Goal: Information Seeking & Learning: Check status

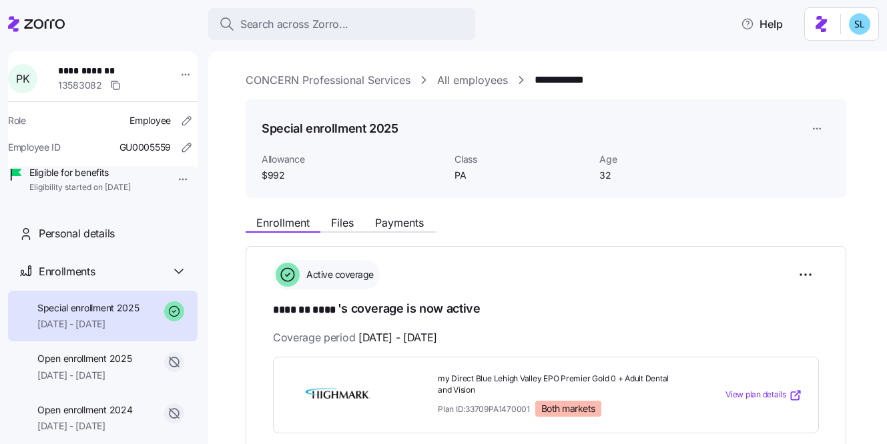
scroll to position [472, 0]
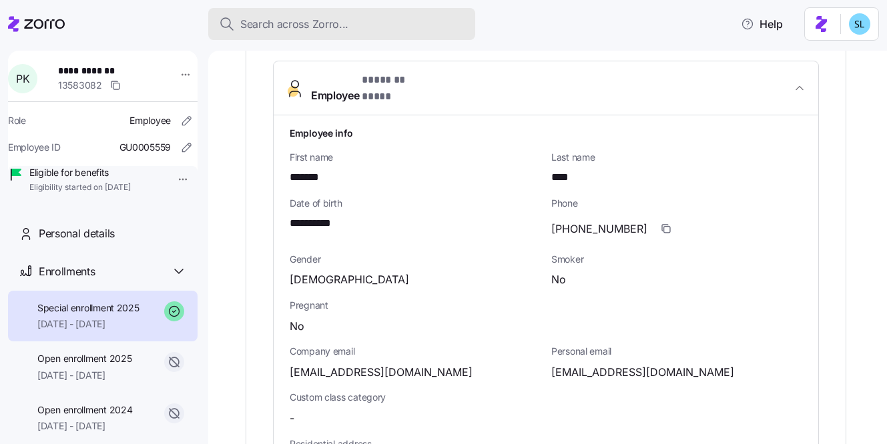
click at [401, 31] on div "Search across Zorro..." at bounding box center [341, 24] width 245 height 17
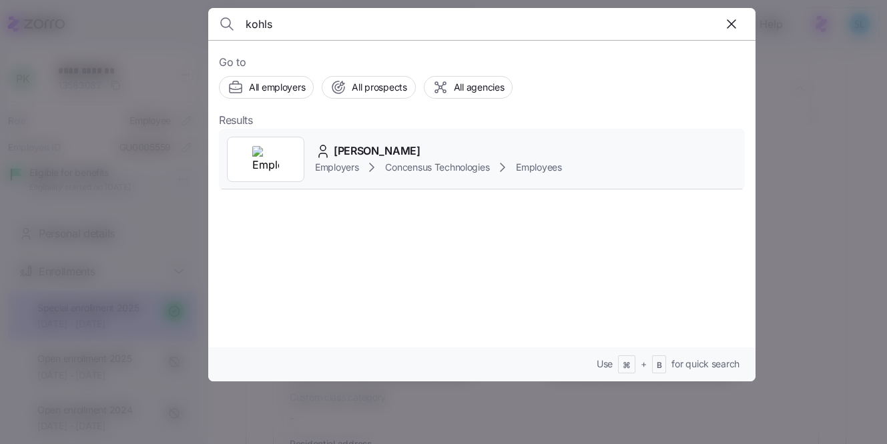
type input "kohls"
click at [361, 155] on span "Andrew Kohls" at bounding box center [377, 151] width 87 height 17
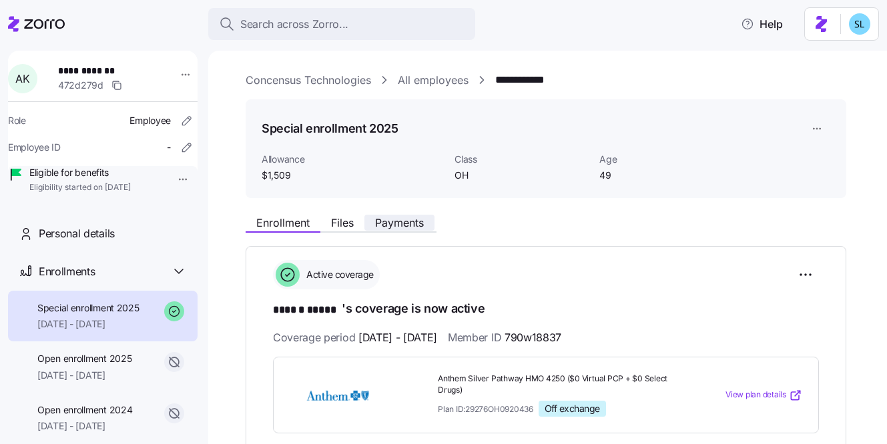
click at [407, 227] on span "Payments" at bounding box center [399, 222] width 49 height 11
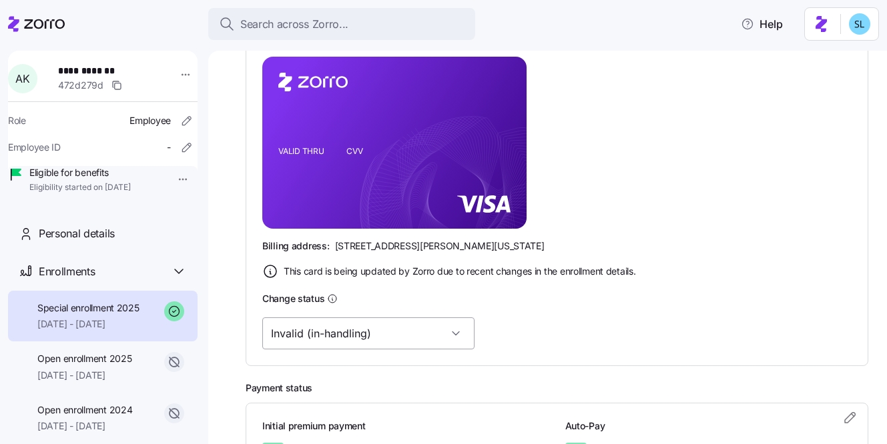
scroll to position [316, 0]
click at [312, 342] on input "Invalid (in-handling)" at bounding box center [368, 334] width 212 height 32
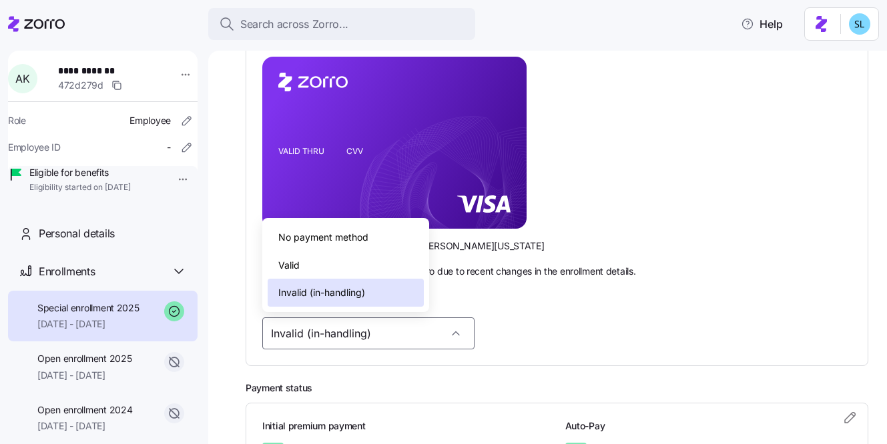
click at [313, 265] on div "Valid" at bounding box center [345, 265] width 156 height 28
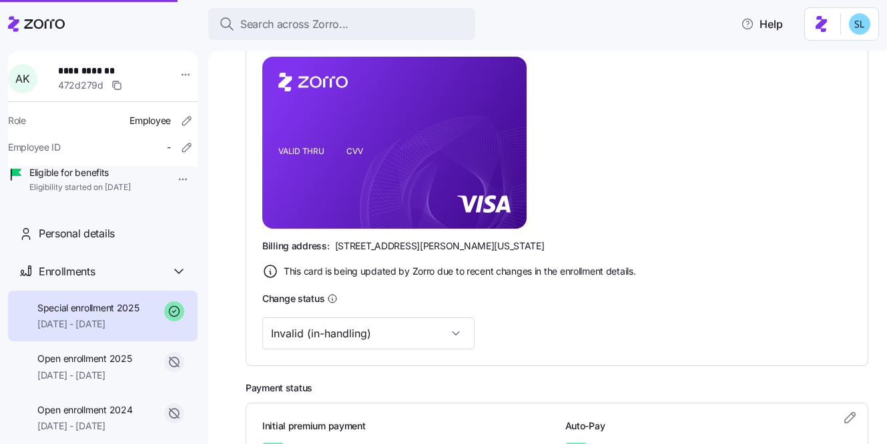
type input "Valid"
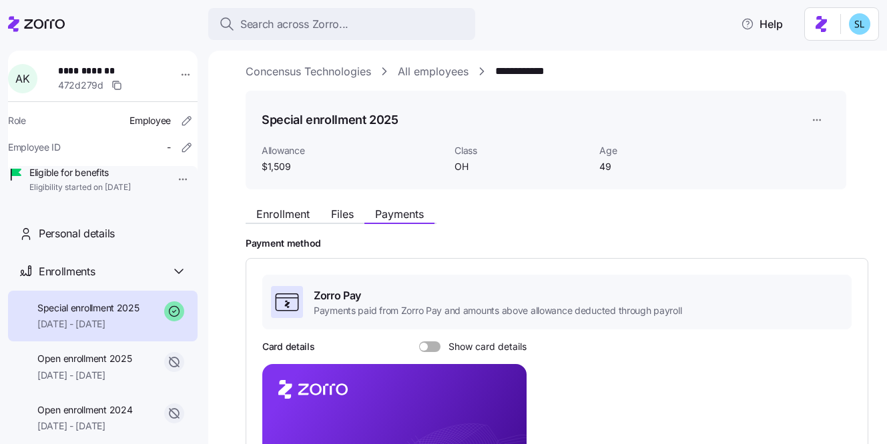
scroll to position [0, 0]
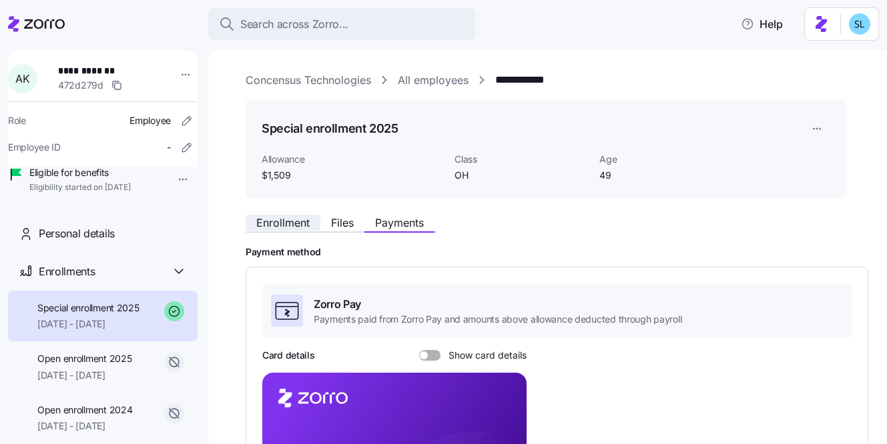
click at [308, 227] on span "Enrollment" at bounding box center [282, 222] width 53 height 11
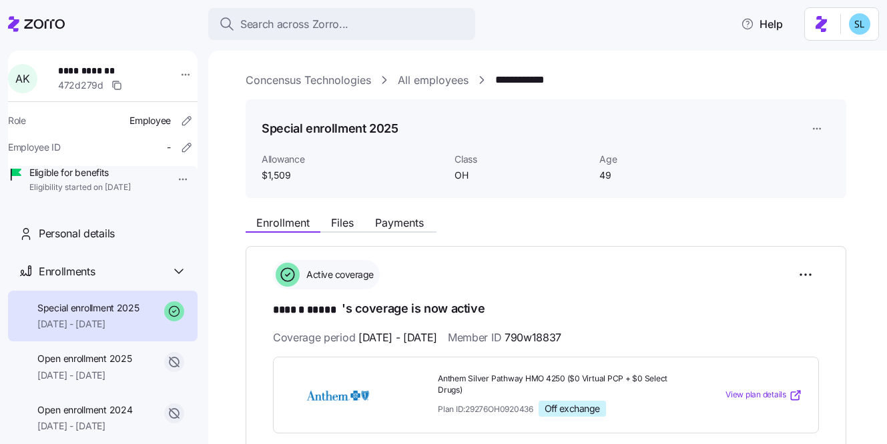
scroll to position [259, 0]
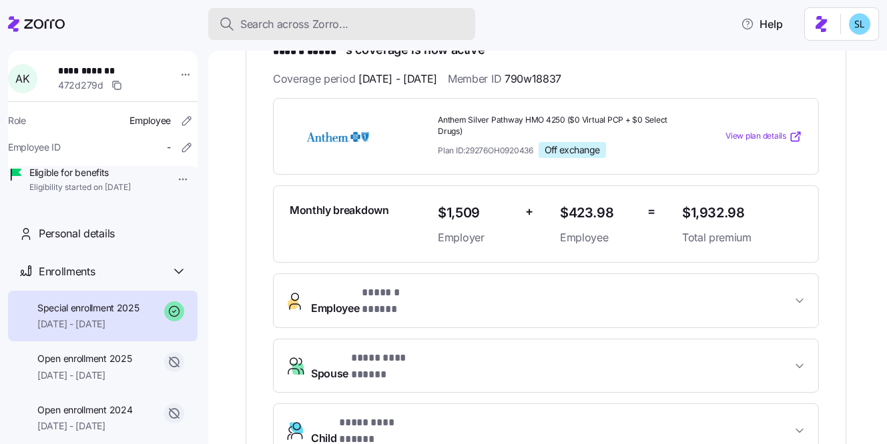
click at [377, 29] on div "Search across Zorro..." at bounding box center [341, 24] width 245 height 17
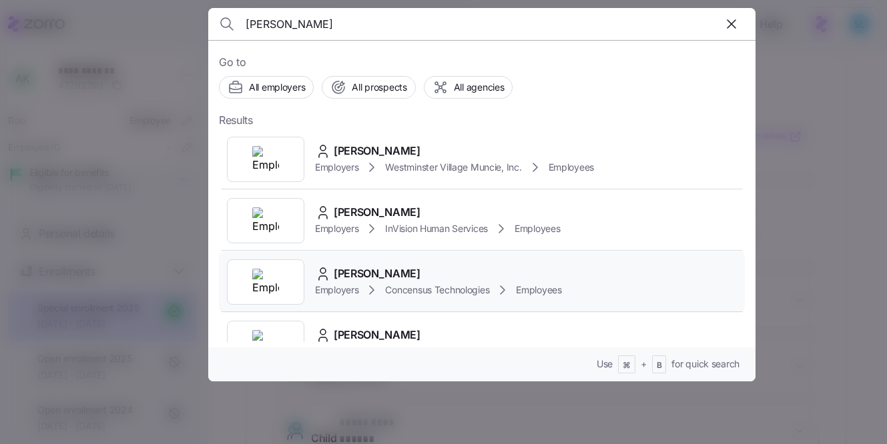
type input "weaver"
click at [445, 265] on div "Michael Weaver Employers Concensus Technologies Employees" at bounding box center [482, 281] width 526 height 61
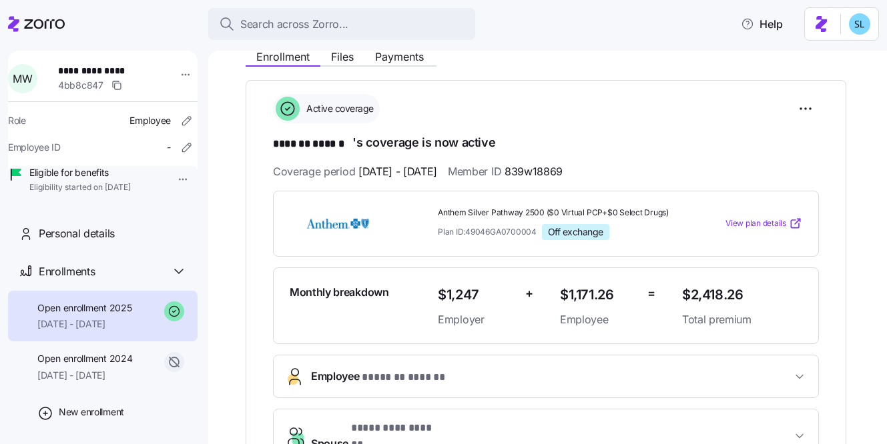
scroll to position [289, 0]
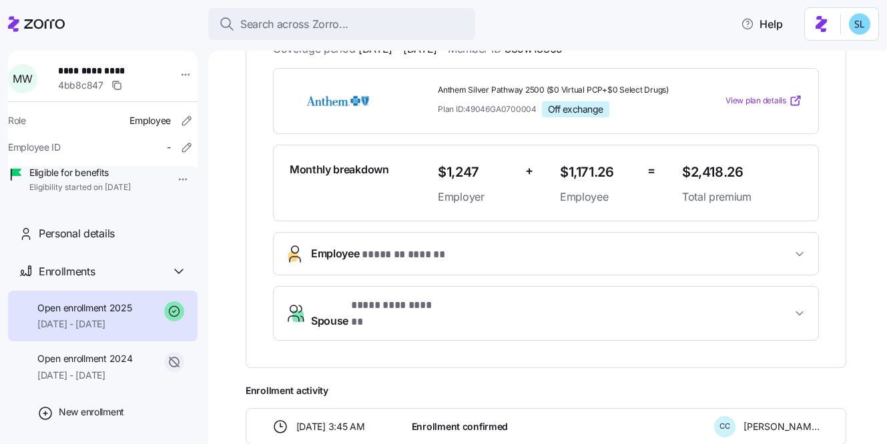
click at [428, 263] on button "Employee * ******* ****** *" at bounding box center [545, 254] width 544 height 42
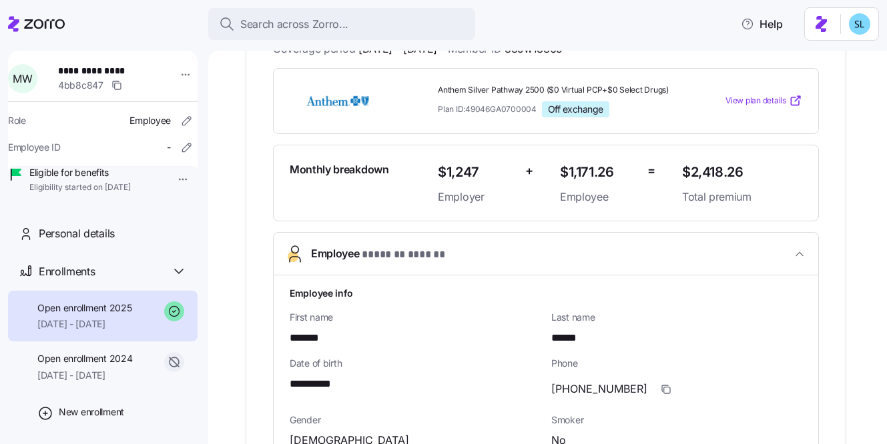
scroll to position [532, 0]
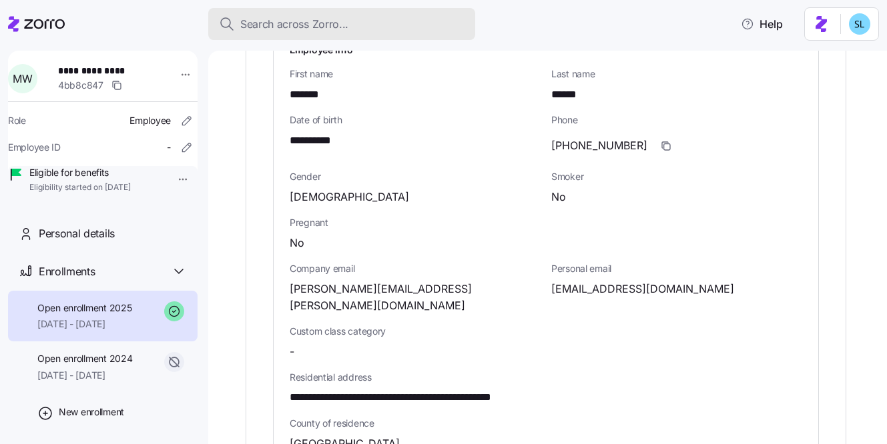
click at [386, 30] on div "Search across Zorro..." at bounding box center [341, 24] width 245 height 17
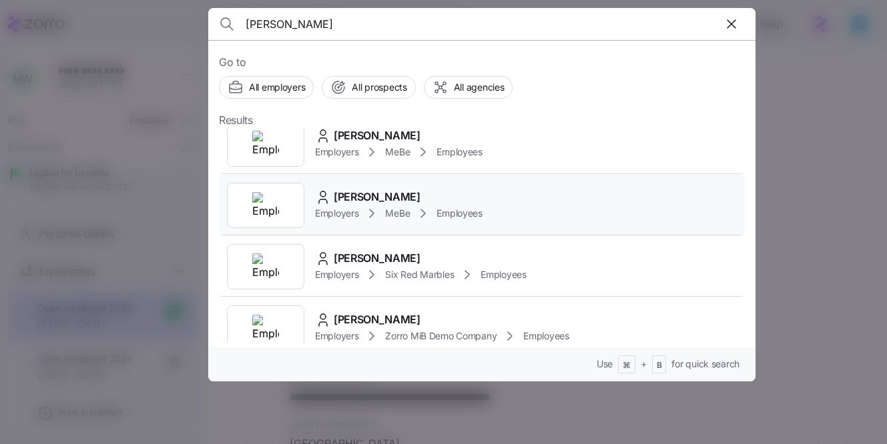
scroll to position [154, 0]
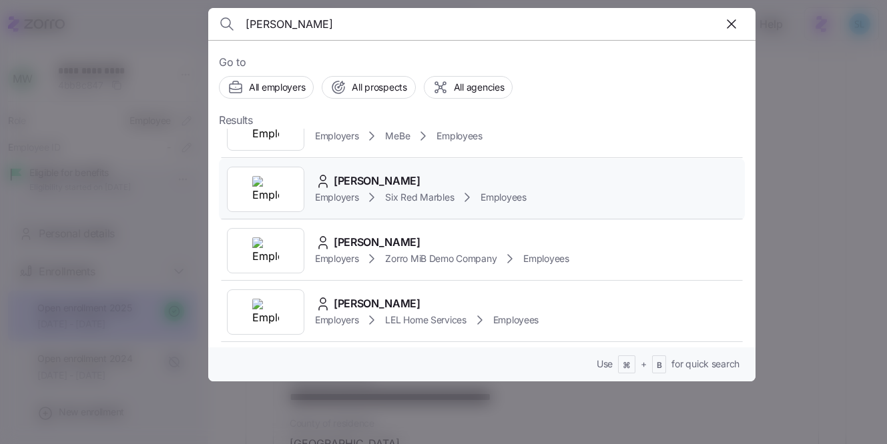
type input "chapman"
click at [431, 189] on div "Tiffany Chapman" at bounding box center [420, 181] width 211 height 17
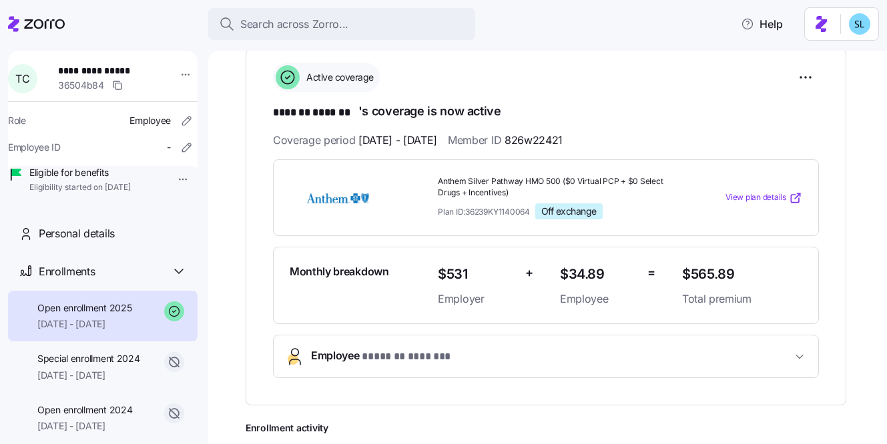
scroll to position [279, 0]
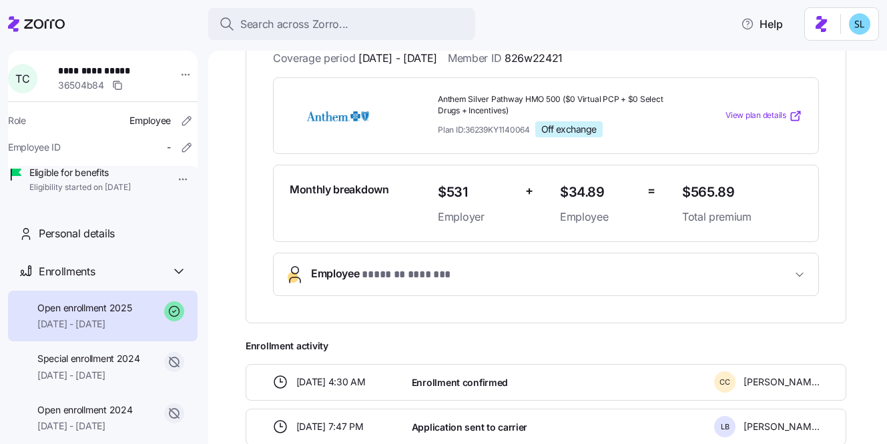
click at [479, 282] on button "Employee * ******* ******* *" at bounding box center [545, 274] width 544 height 42
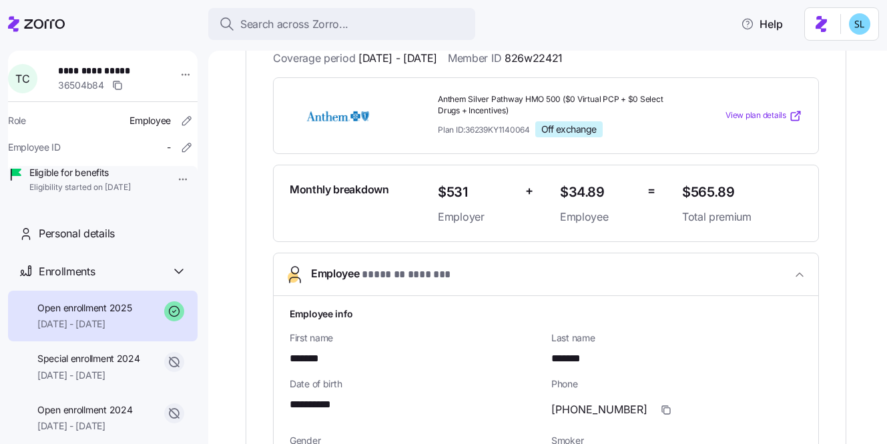
scroll to position [717, 0]
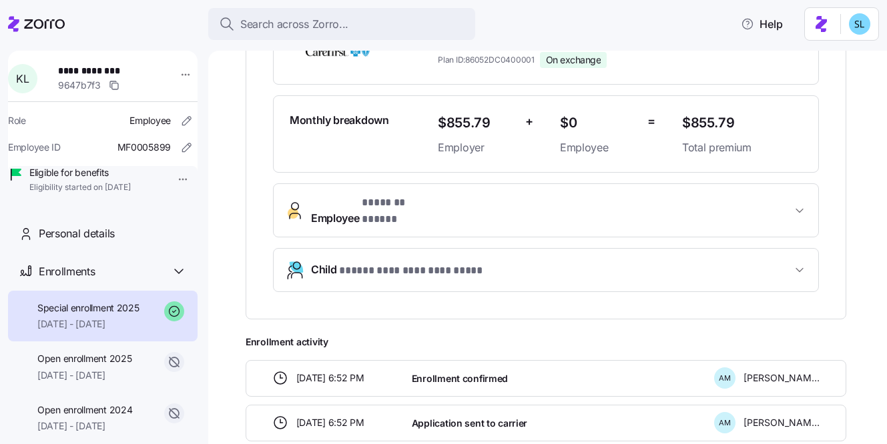
scroll to position [91, 0]
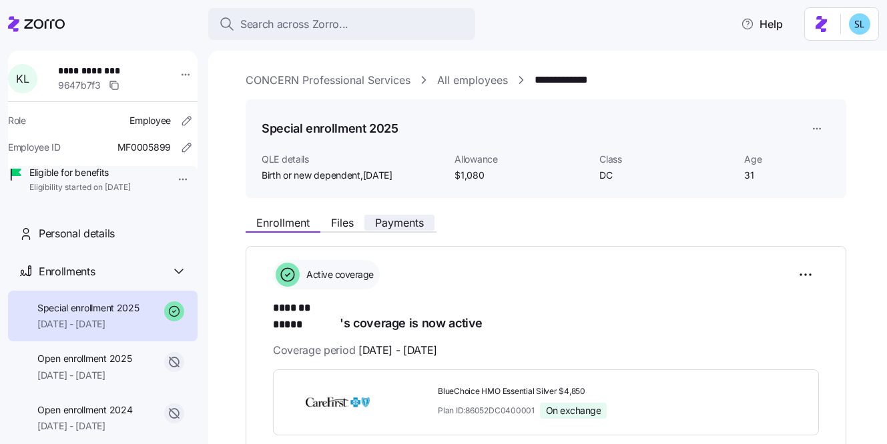
click at [422, 221] on span "Payments" at bounding box center [399, 222] width 49 height 11
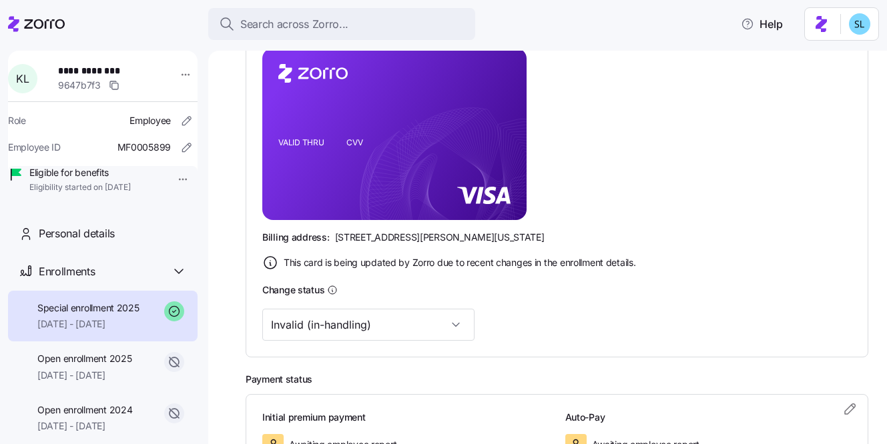
scroll to position [353, 0]
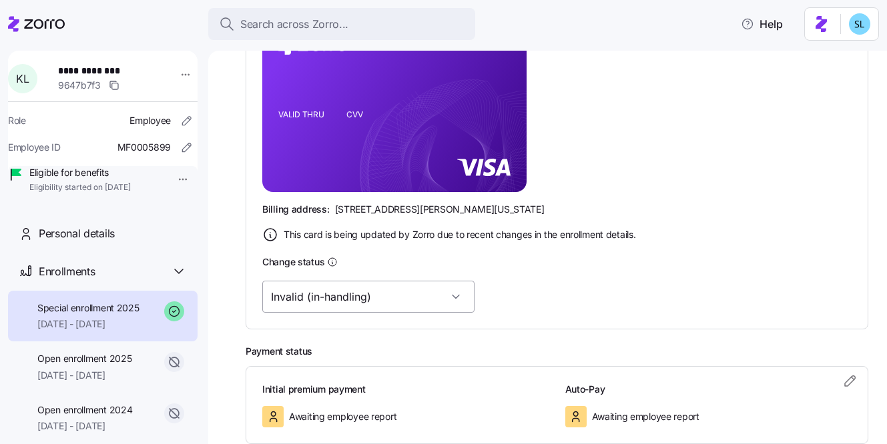
click at [368, 303] on input "Invalid (in-handling)" at bounding box center [368, 297] width 212 height 32
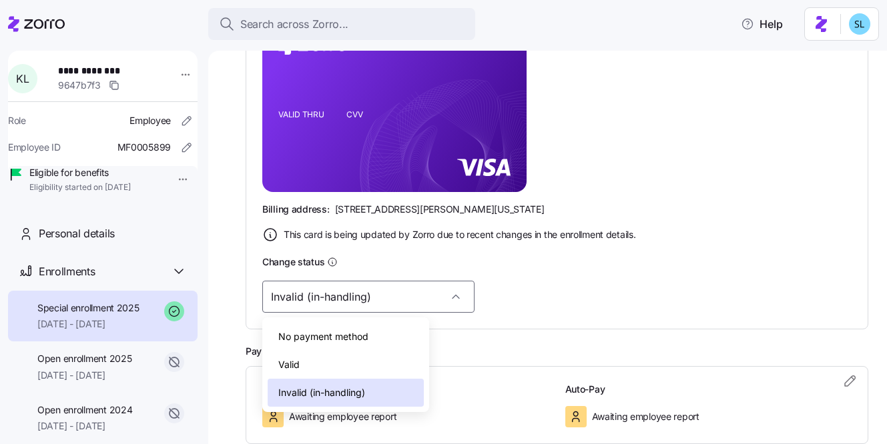
click at [372, 355] on div "Valid" at bounding box center [345, 365] width 156 height 28
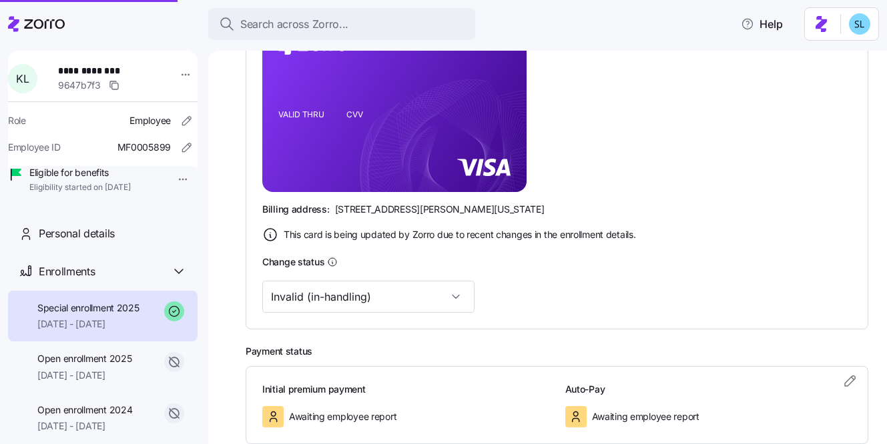
type input "Valid"
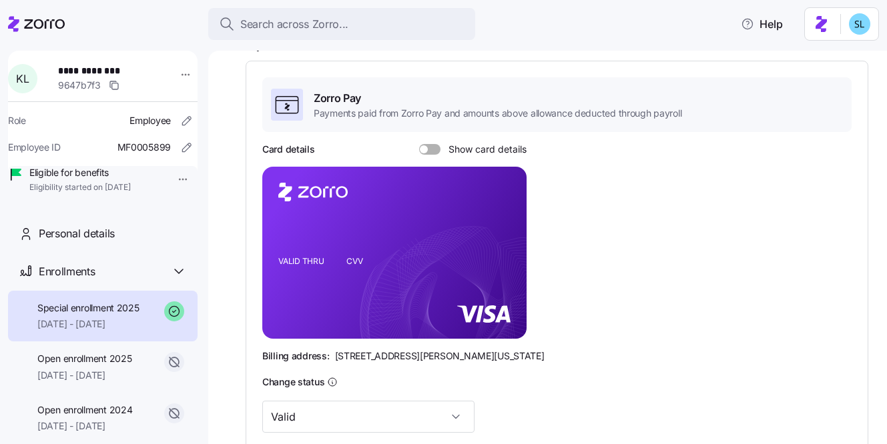
scroll to position [0, 0]
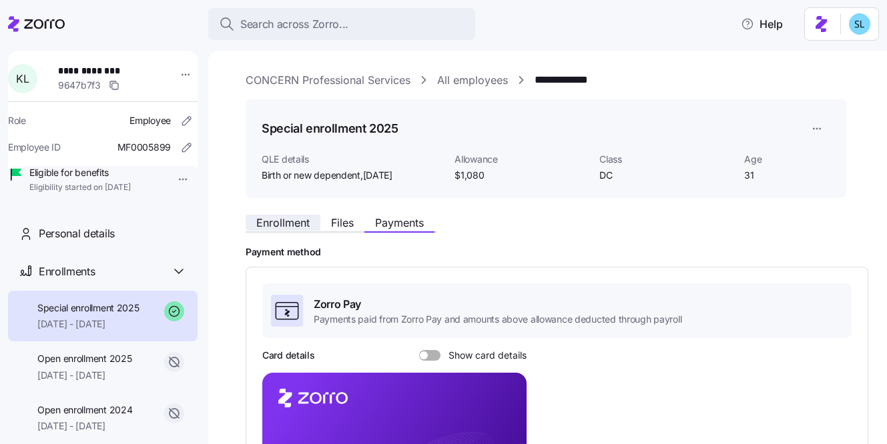
click at [296, 221] on span "Enrollment" at bounding box center [282, 222] width 53 height 11
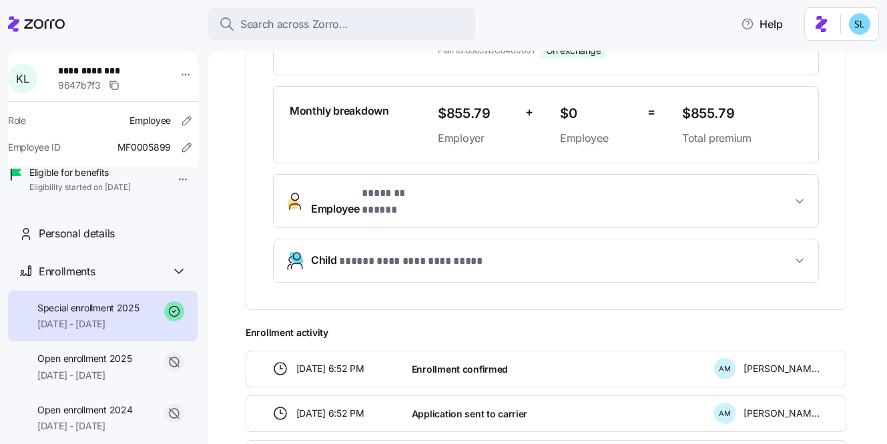
scroll to position [360, 0]
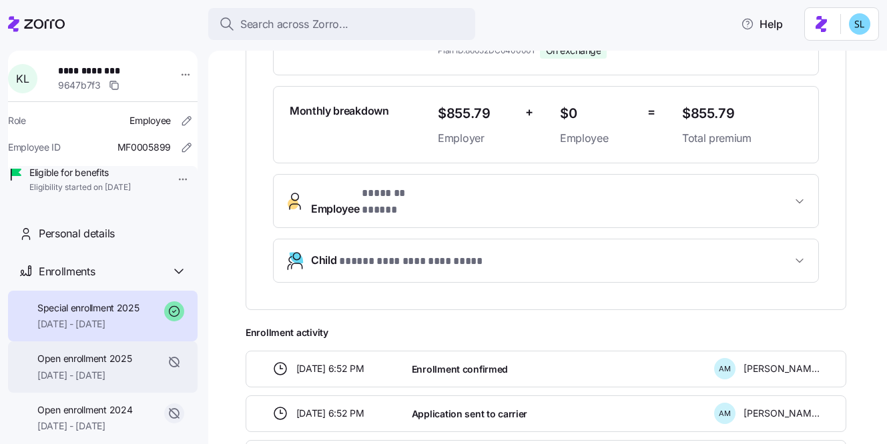
click at [95, 382] on span "[DATE] - [DATE]" at bounding box center [84, 375] width 94 height 13
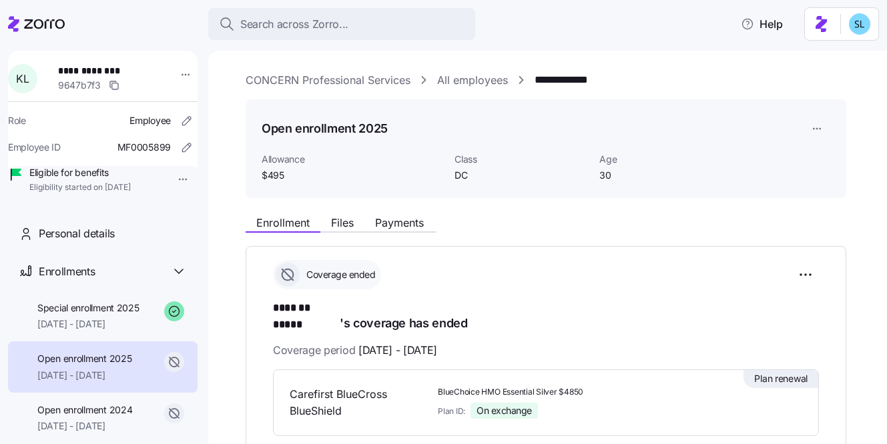
scroll to position [117, 0]
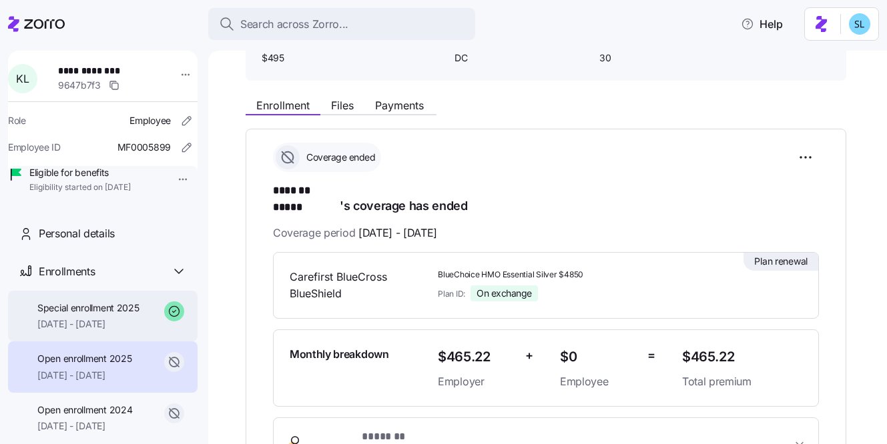
click at [119, 315] on span "Special enrollment 2025" at bounding box center [88, 308] width 102 height 13
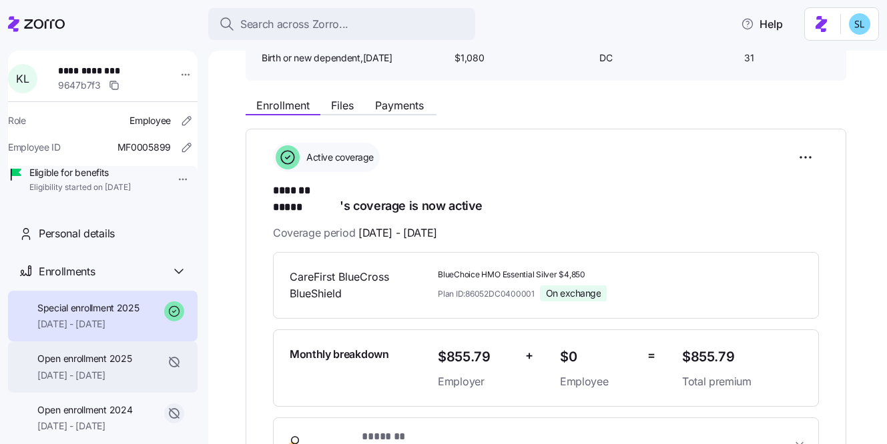
click at [105, 382] on span "[DATE] - [DATE]" at bounding box center [84, 375] width 94 height 13
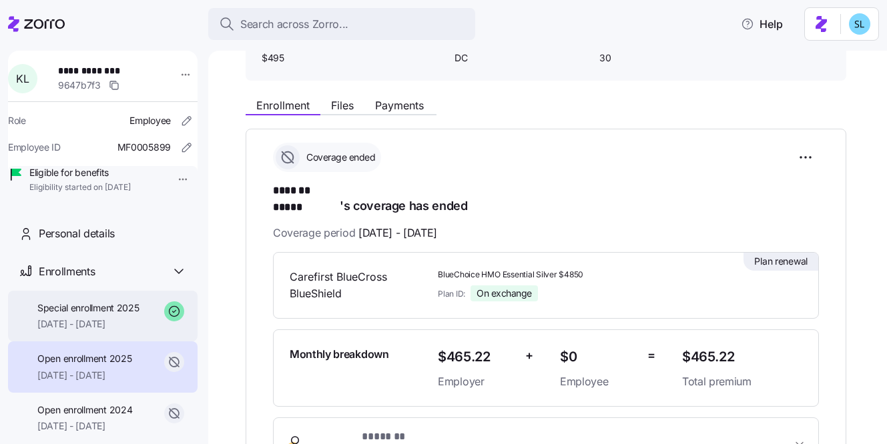
click at [91, 342] on div "Special enrollment 2025 09/05/2025 - 12/31/2025" at bounding box center [102, 316] width 189 height 51
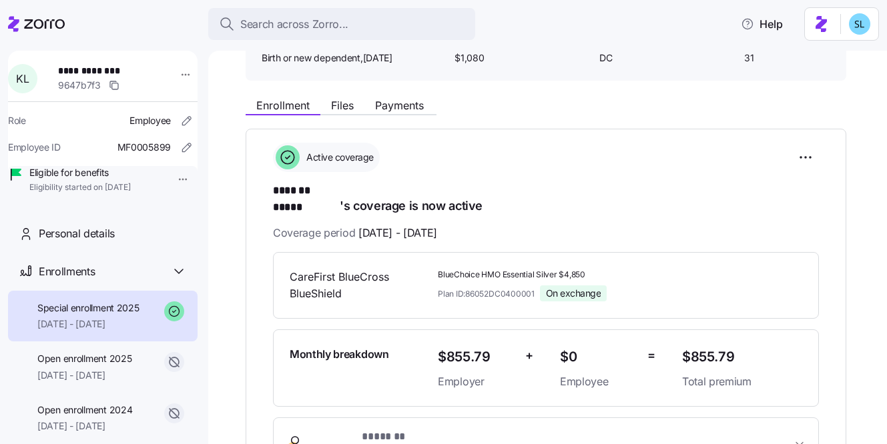
click at [722, 346] on span "$855.79" at bounding box center [742, 357] width 120 height 22
copy span "$855.79"
